Goal: Information Seeking & Learning: Learn about a topic

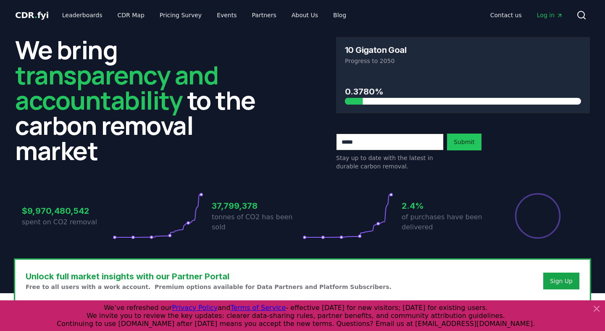
click at [594, 309] on icon at bounding box center [597, 309] width 10 height 10
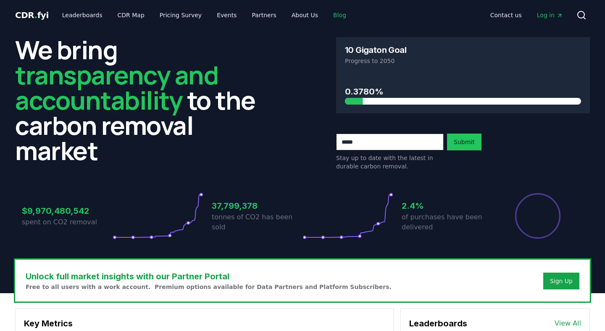
click at [332, 17] on link "Blog" at bounding box center [339, 15] width 26 height 15
click at [328, 17] on link "Blog" at bounding box center [339, 15] width 26 height 15
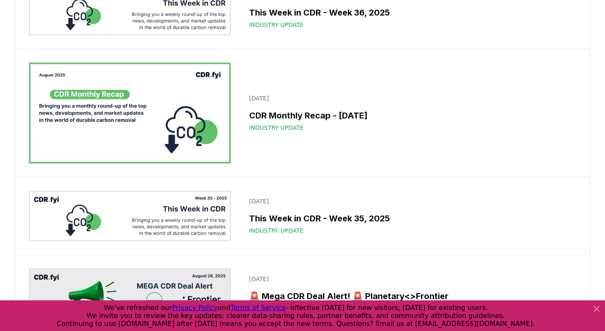
scroll to position [168, 0]
click at [594, 307] on icon at bounding box center [596, 308] width 5 height 5
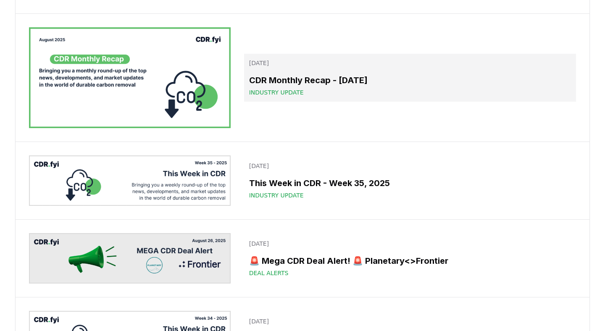
scroll to position [205, 0]
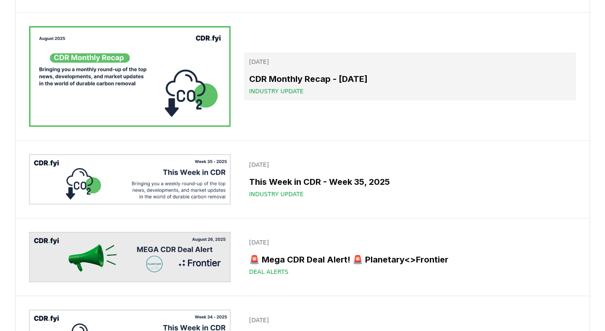
click at [319, 85] on h3 "CDR Monthly Recap - [DATE]" at bounding box center [410, 79] width 322 height 13
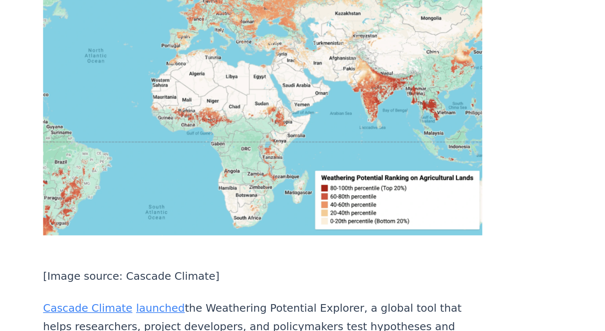
scroll to position [3456, 0]
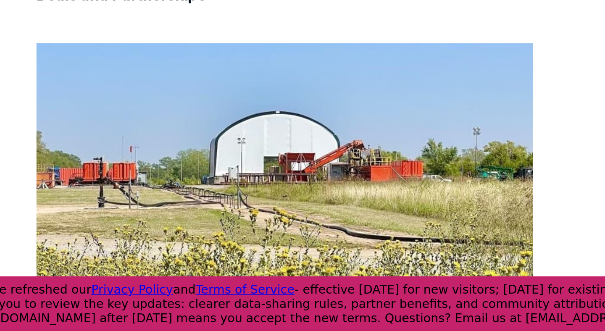
scroll to position [475, 0]
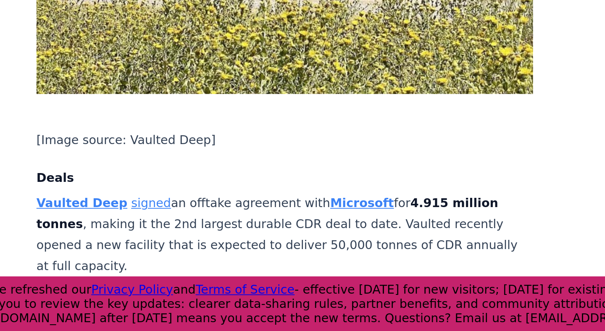
click at [270, 272] on p "Vaulted Deep signed an offtake agreement with Microsoft for 4.915 million tonne…" at bounding box center [280, 277] width 278 height 47
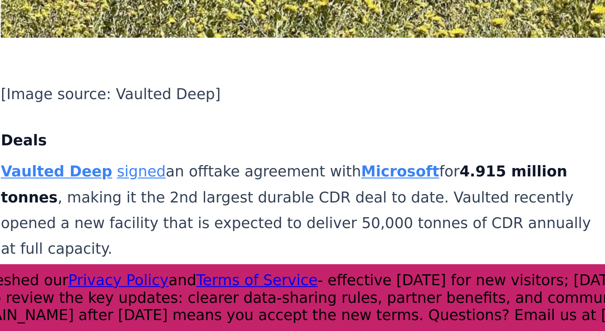
scroll to position [537, 0]
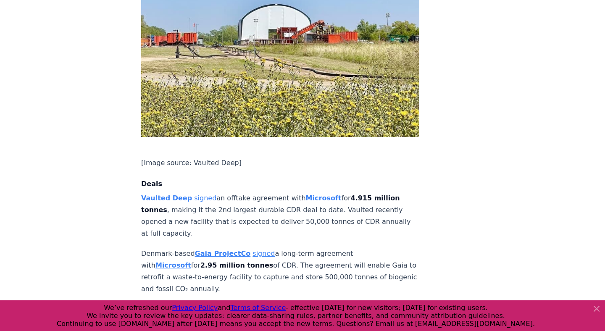
click at [599, 307] on icon at bounding box center [597, 309] width 10 height 10
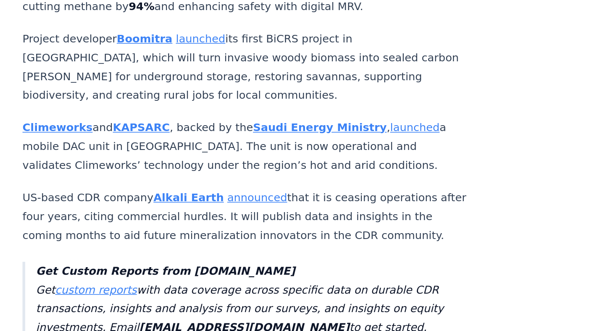
scroll to position [1631, 0]
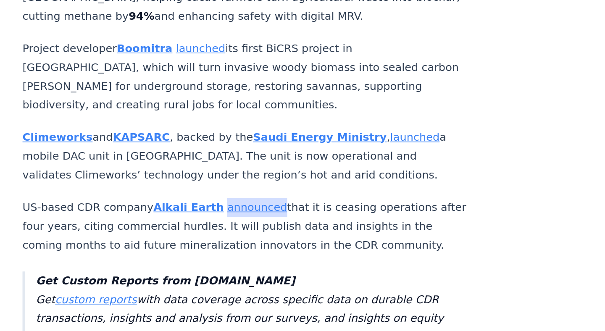
drag, startPoint x: 271, startPoint y: 123, endPoint x: 293, endPoint y: 116, distance: 23.0
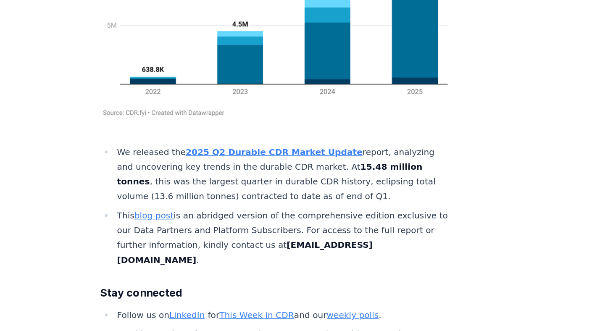
scroll to position [5184, 0]
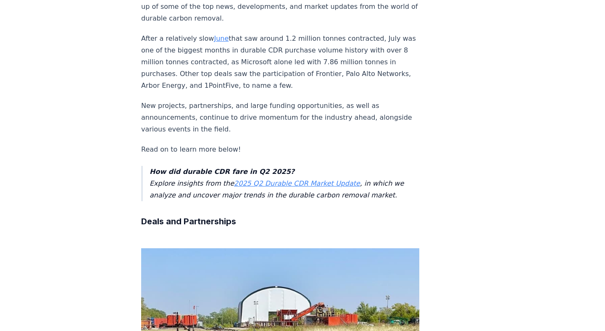
scroll to position [0, 0]
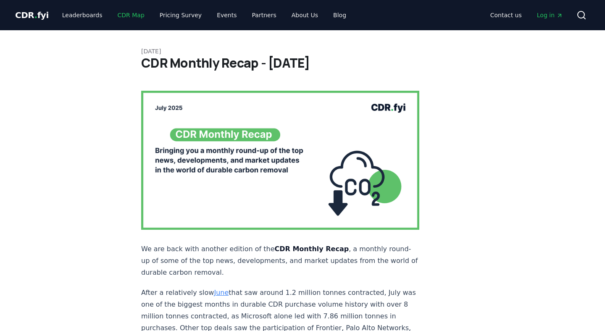
click at [118, 14] on link "CDR Map" at bounding box center [131, 15] width 40 height 15
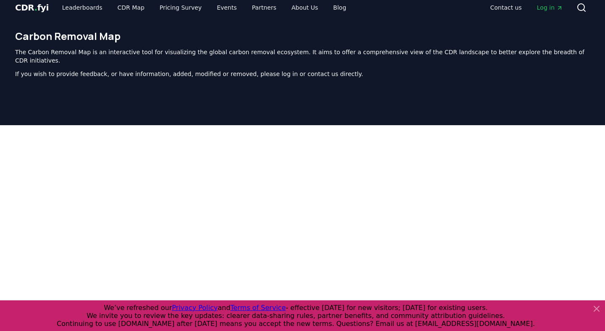
scroll to position [2, 0]
